Goal: Navigation & Orientation: Find specific page/section

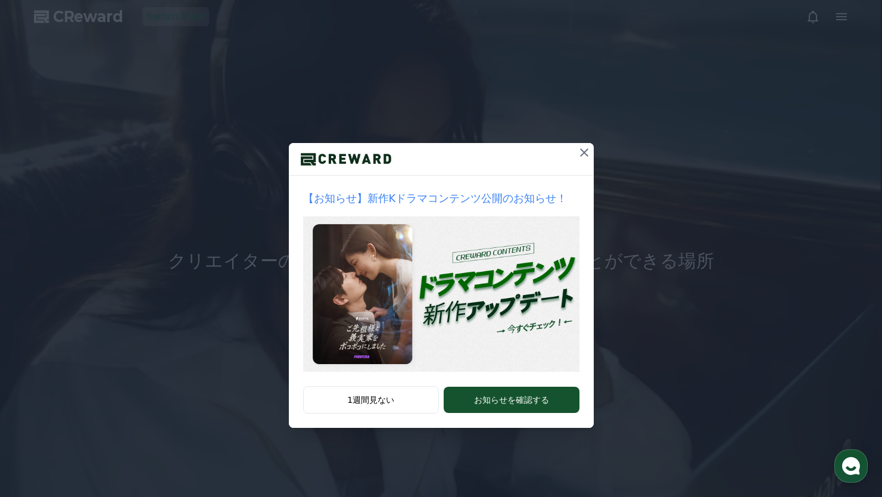
click at [580, 149] on icon at bounding box center [584, 152] width 14 height 14
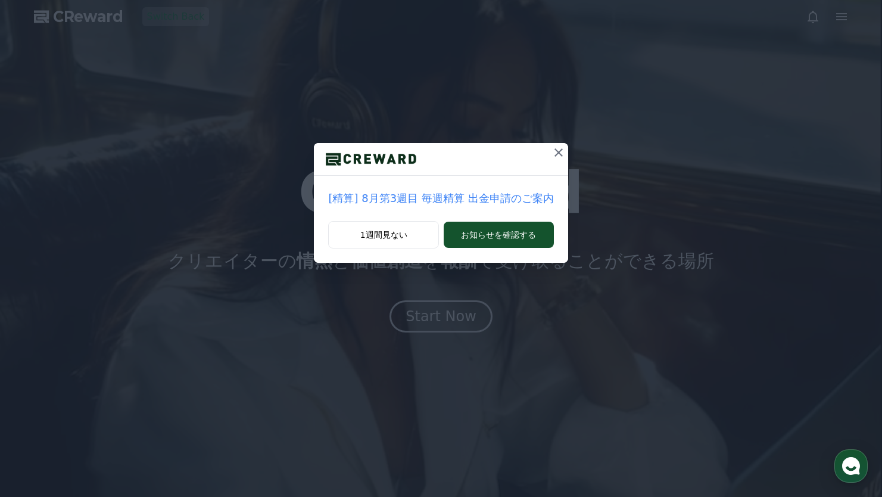
click at [560, 149] on icon at bounding box center [559, 152] width 8 height 8
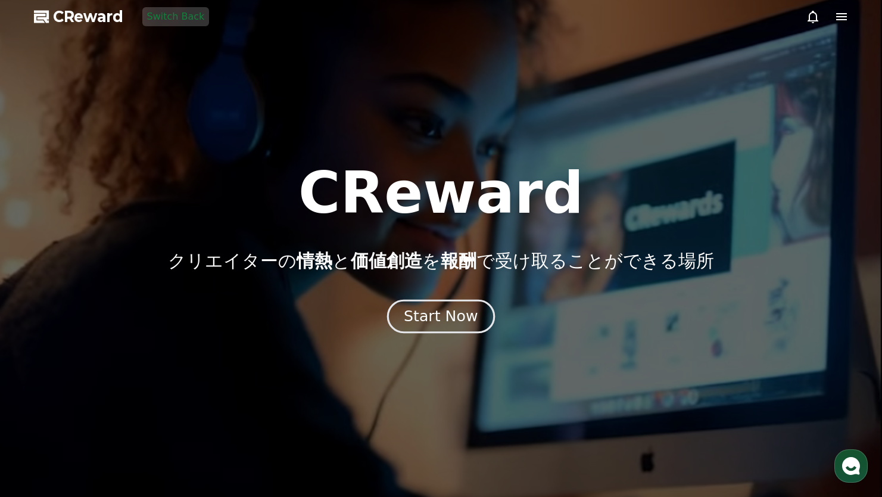
click at [474, 303] on button "Start Now" at bounding box center [441, 317] width 108 height 34
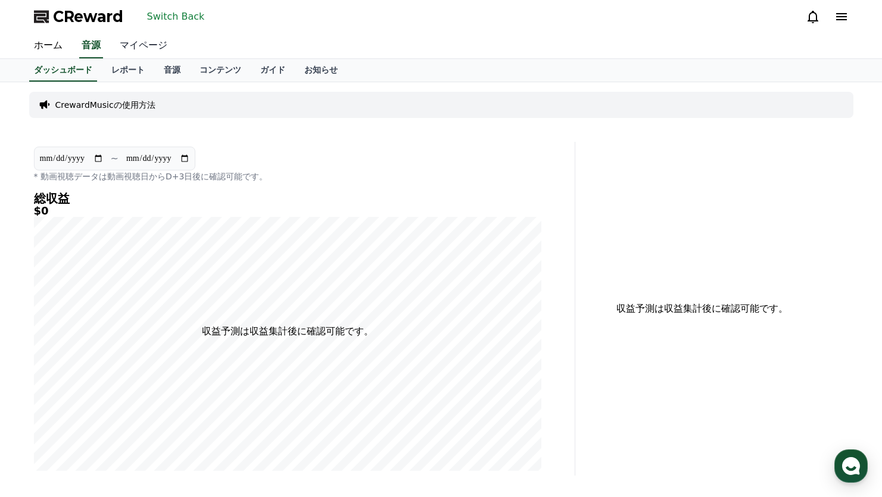
click at [139, 45] on link "マイページ" at bounding box center [143, 45] width 67 height 25
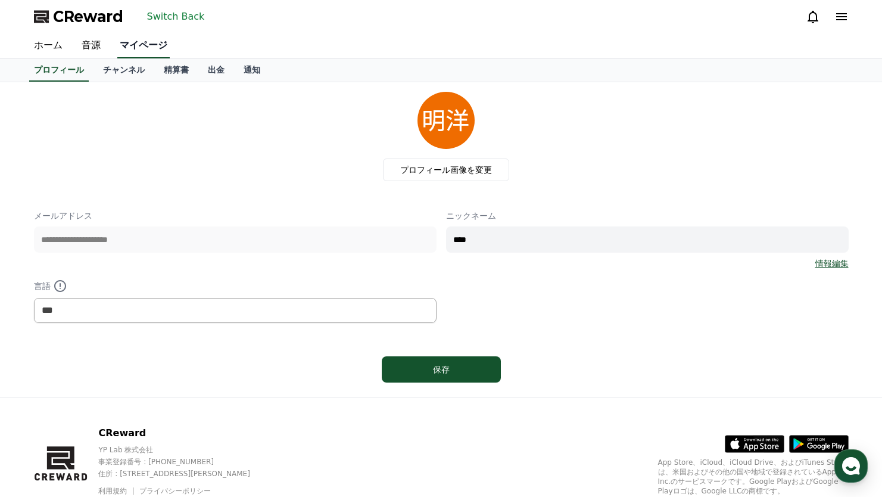
click at [103, 74] on link "チャンネル" at bounding box center [124, 70] width 61 height 23
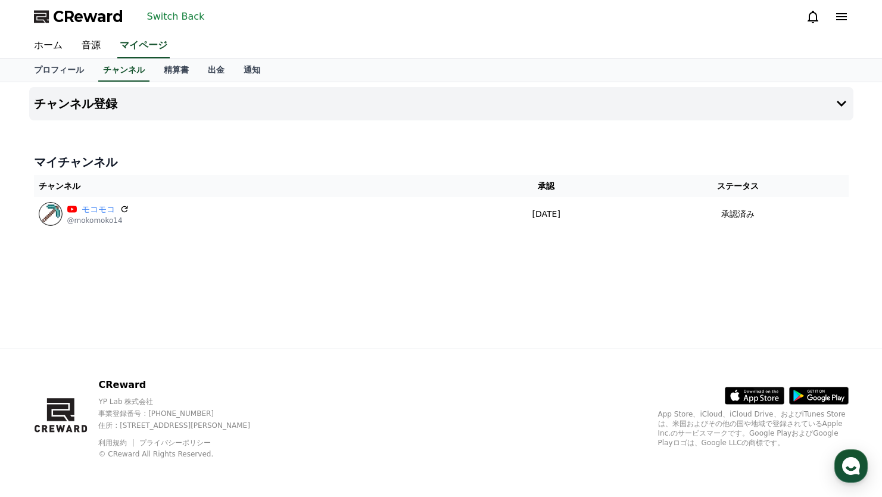
click at [182, 17] on button "Switch Back" at bounding box center [175, 16] width 67 height 19
